Goal: Transaction & Acquisition: Book appointment/travel/reservation

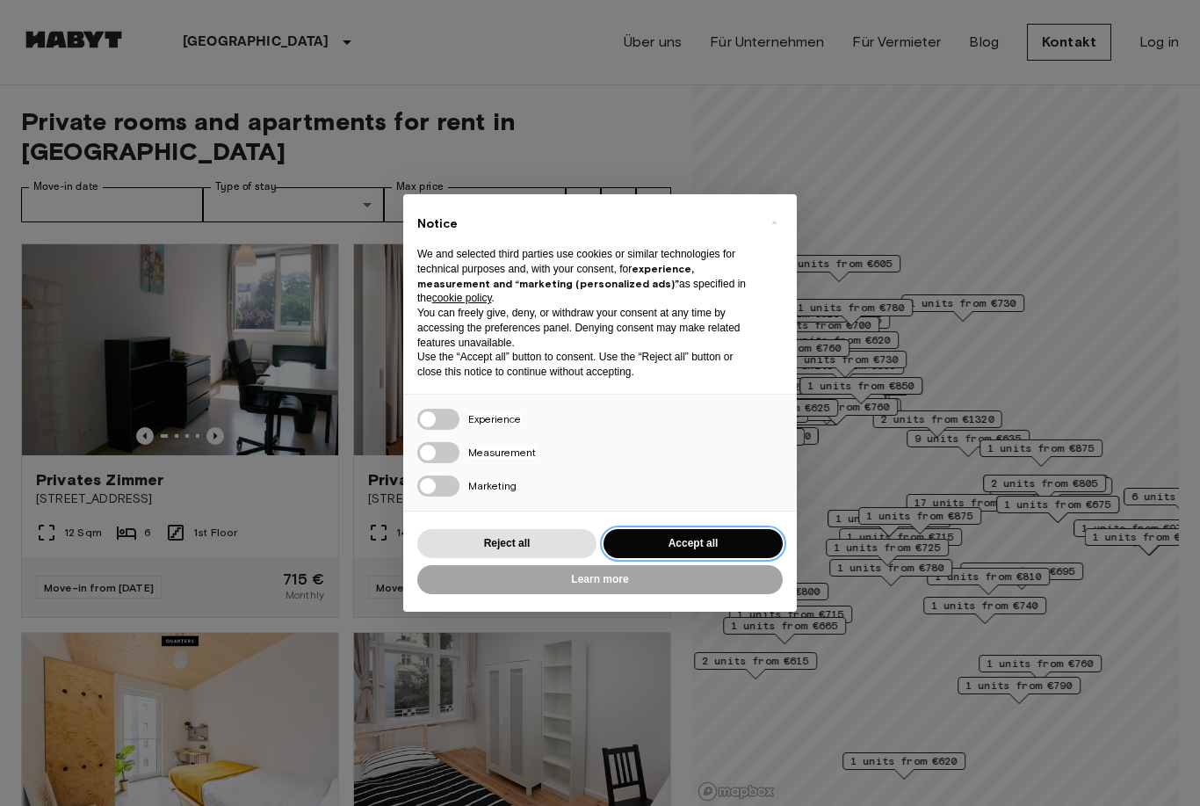
click at [702, 539] on button "Accept all" at bounding box center [693, 543] width 179 height 29
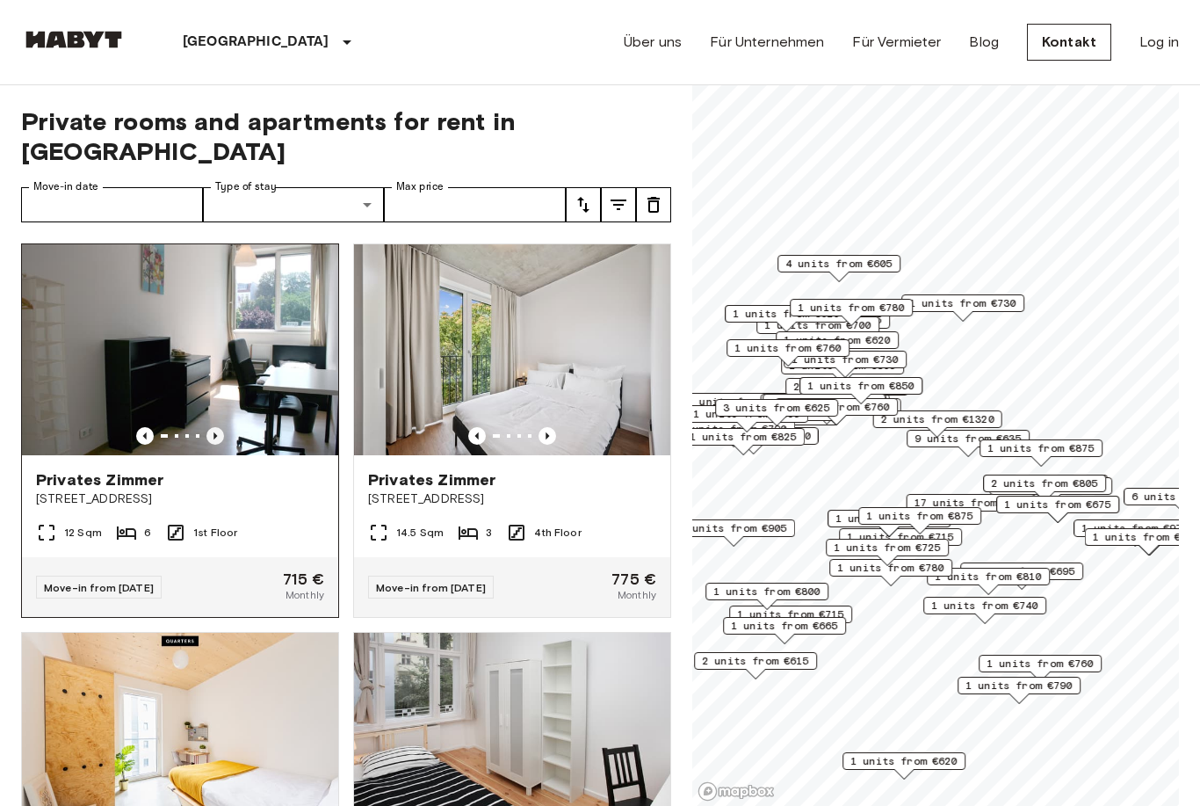
click at [217, 427] on icon "Previous image" at bounding box center [215, 436] width 18 height 18
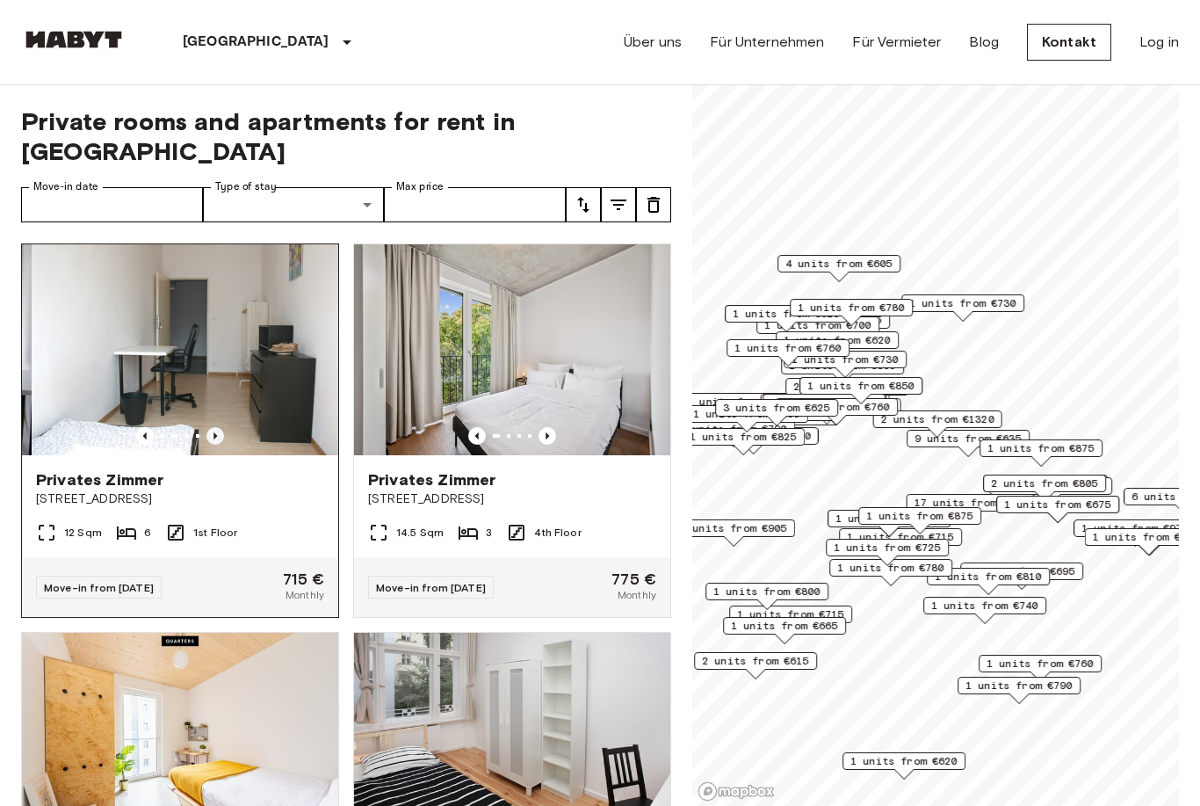
click at [217, 427] on icon "Previous image" at bounding box center [215, 436] width 18 height 18
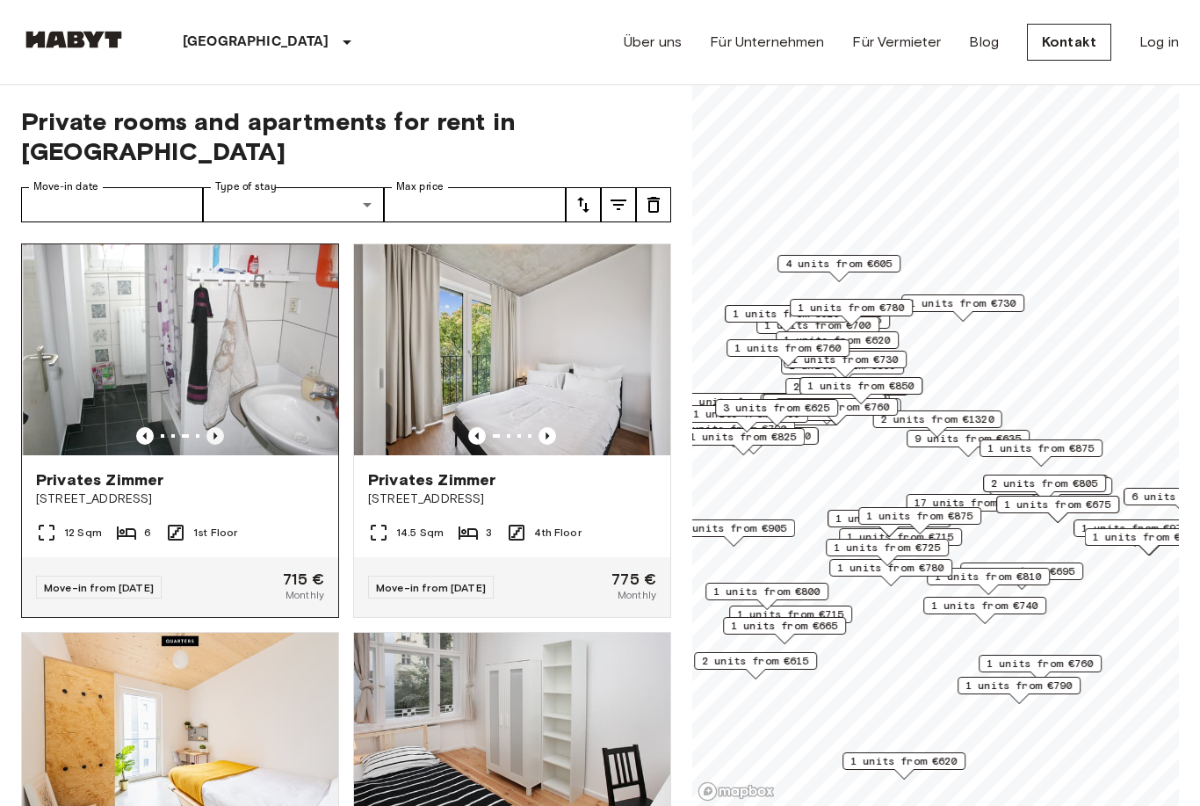
click at [217, 427] on icon "Previous image" at bounding box center [215, 436] width 18 height 18
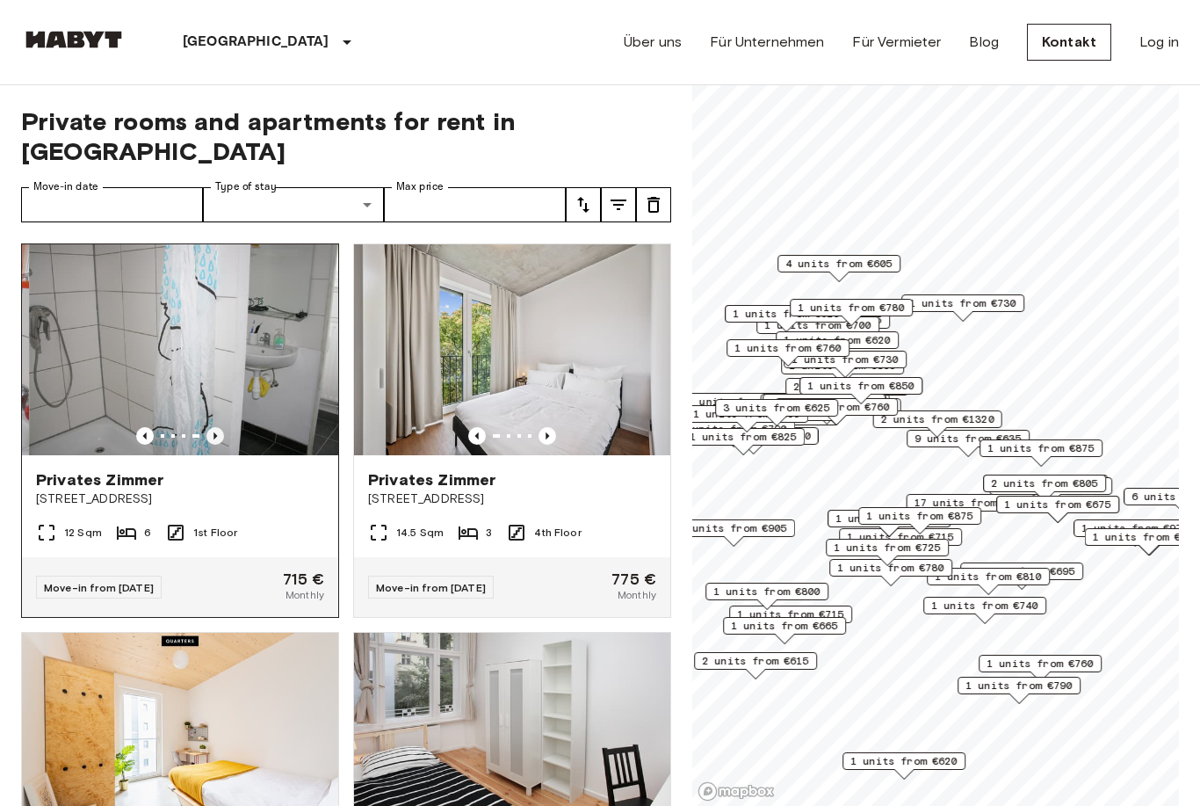
click at [217, 427] on icon "Previous image" at bounding box center [215, 436] width 18 height 18
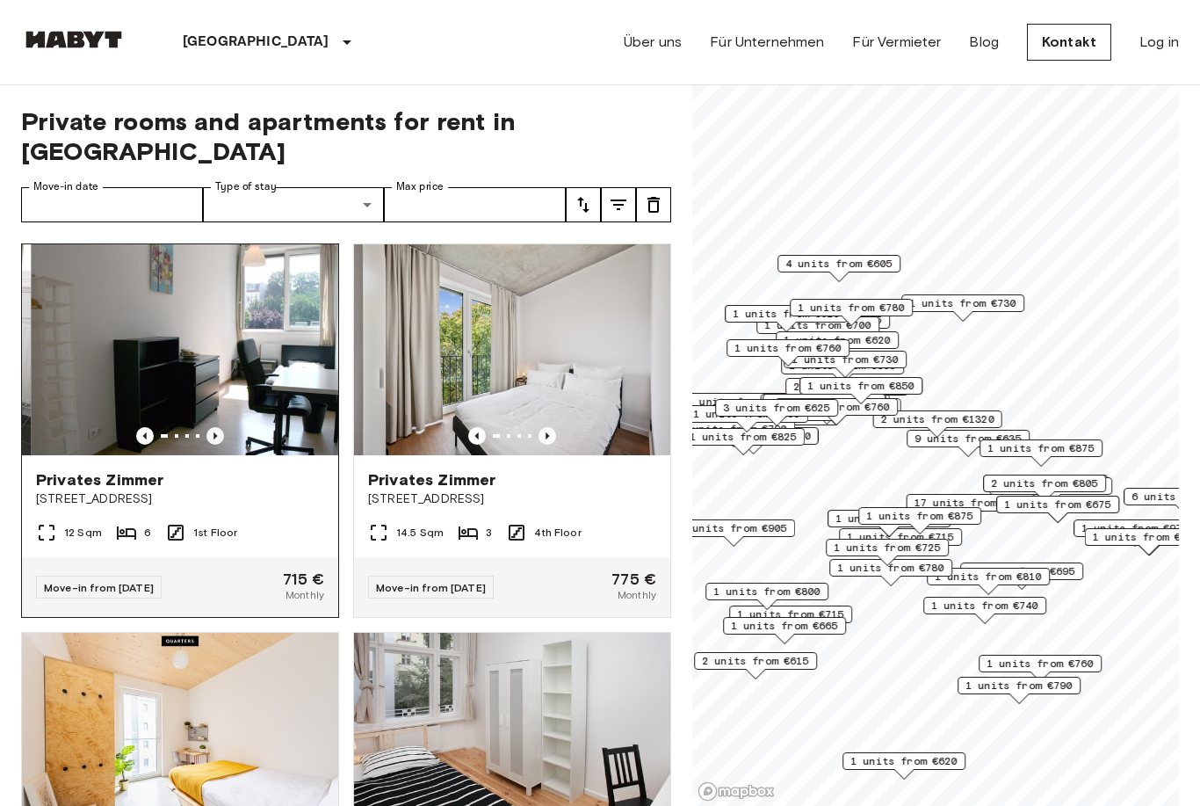
click at [217, 427] on icon "Previous image" at bounding box center [215, 436] width 18 height 18
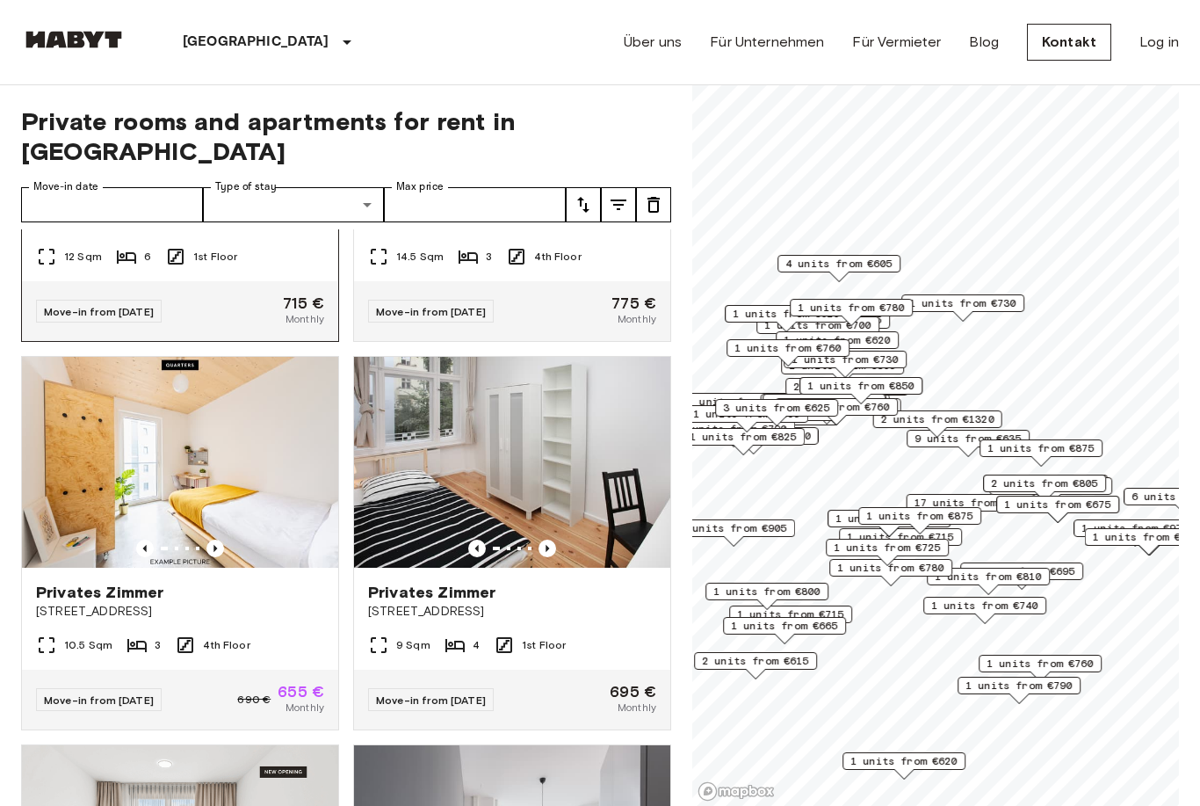
scroll to position [440, 0]
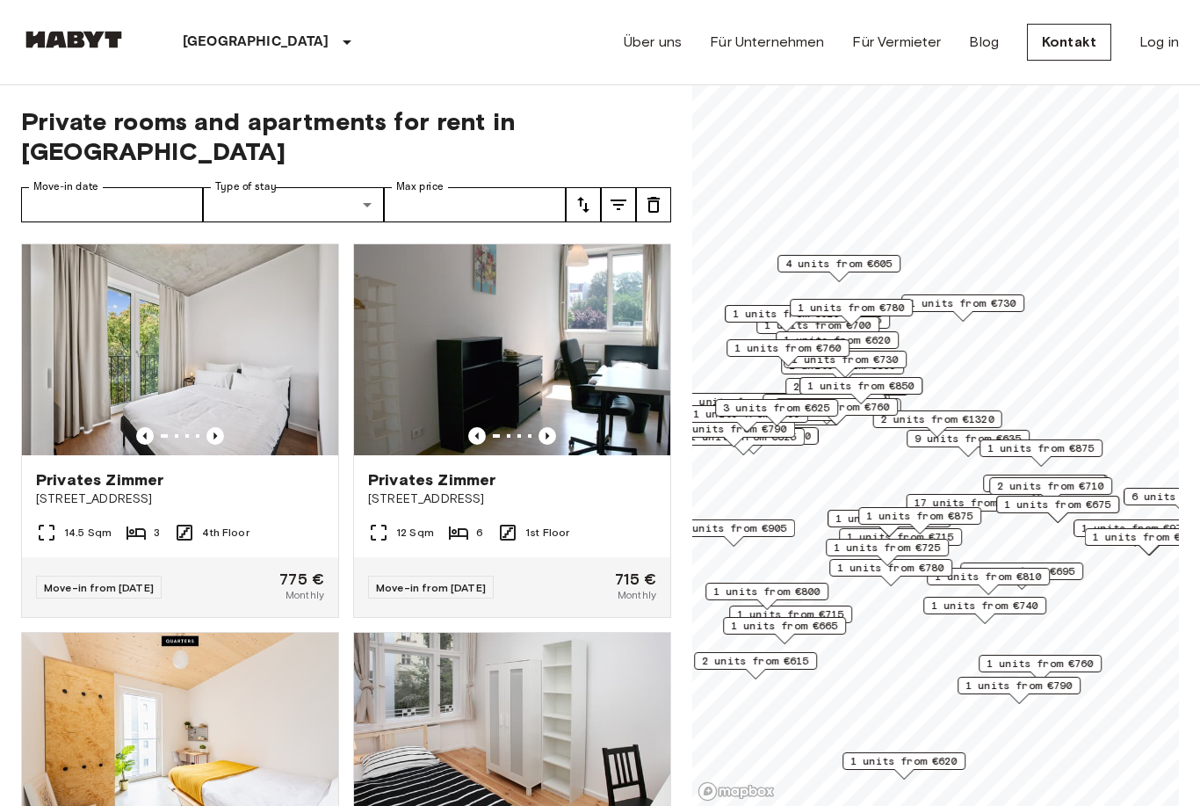
click at [844, 264] on span "4 units from €605" at bounding box center [838, 264] width 107 height 16
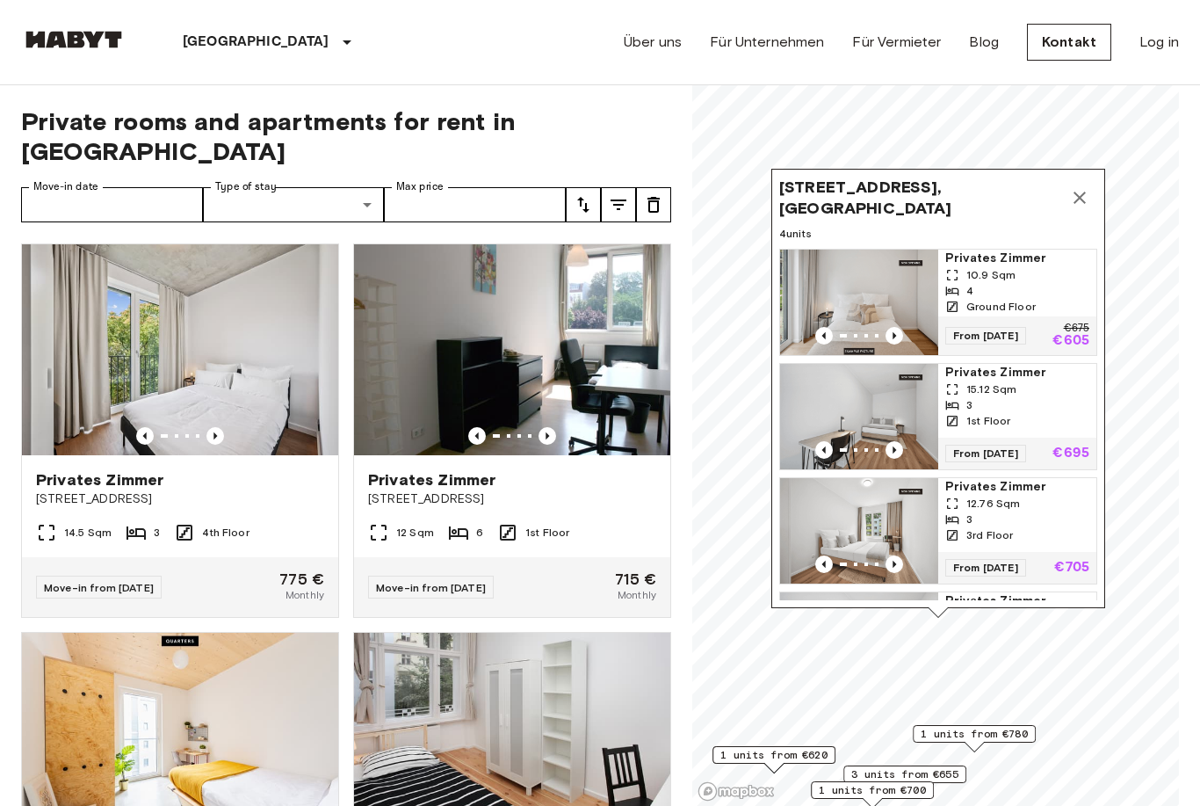
click at [990, 252] on span "Privates Zimmer" at bounding box center [1017, 259] width 144 height 18
